Goal: Find specific page/section: Find specific page/section

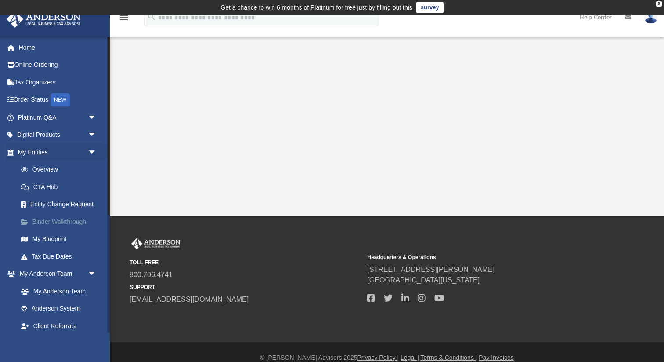
click at [52, 218] on link "Binder Walkthrough" at bounding box center [61, 222] width 98 height 18
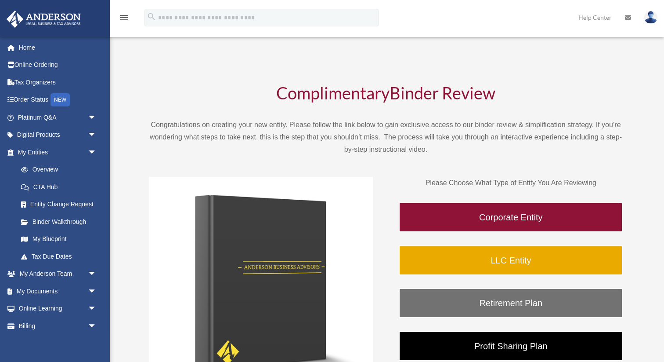
click at [53, 240] on link "My Blueprint" at bounding box center [61, 239] width 98 height 18
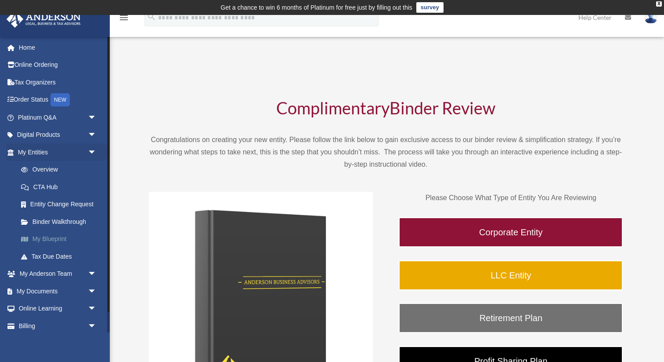
click at [43, 240] on link "My Blueprint" at bounding box center [61, 239] width 98 height 18
